Goal: Task Accomplishment & Management: Use online tool/utility

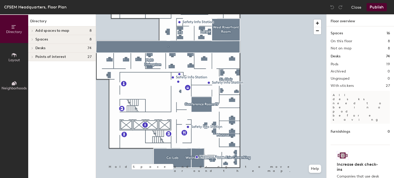
click at [35, 40] on div at bounding box center [32, 39] width 6 height 3
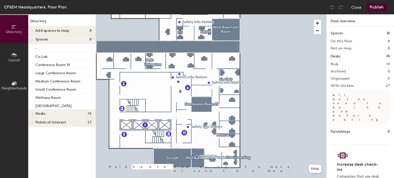
click at [34, 40] on div at bounding box center [31, 39] width 7 height 8
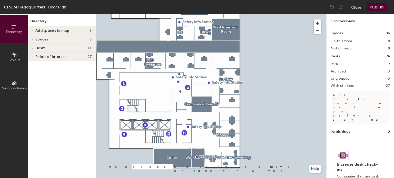
click at [38, 49] on span "Desks" at bounding box center [40, 48] width 10 height 4
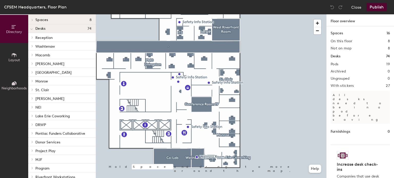
scroll to position [1, 0]
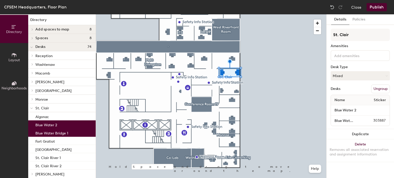
click at [382, 89] on button "Ungroup" at bounding box center [380, 89] width 19 height 9
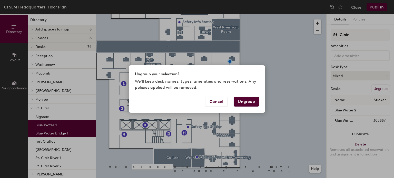
click at [256, 101] on button "Ungroup" at bounding box center [246, 102] width 25 height 10
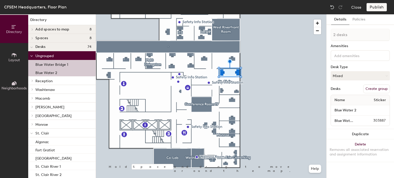
click at [375, 88] on button "Create group" at bounding box center [376, 89] width 27 height 9
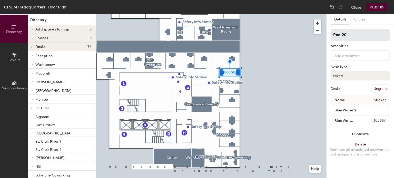
drag, startPoint x: 348, startPoint y: 35, endPoint x: 331, endPoint y: 32, distance: 17.0
click at [331, 32] on input "Pod 20" at bounding box center [360, 35] width 59 height 12
type input "I"
type input "Finance Department"
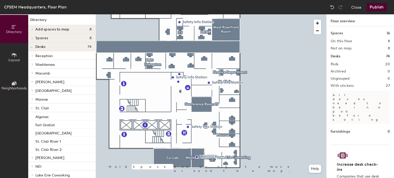
click at [379, 9] on button "Publish" at bounding box center [377, 7] width 20 height 8
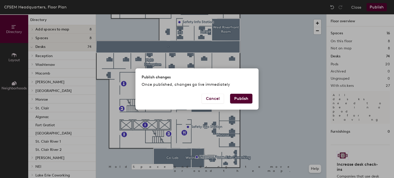
click at [245, 101] on button "Publish" at bounding box center [241, 99] width 22 height 10
